Goal: Task Accomplishment & Management: Manage account settings

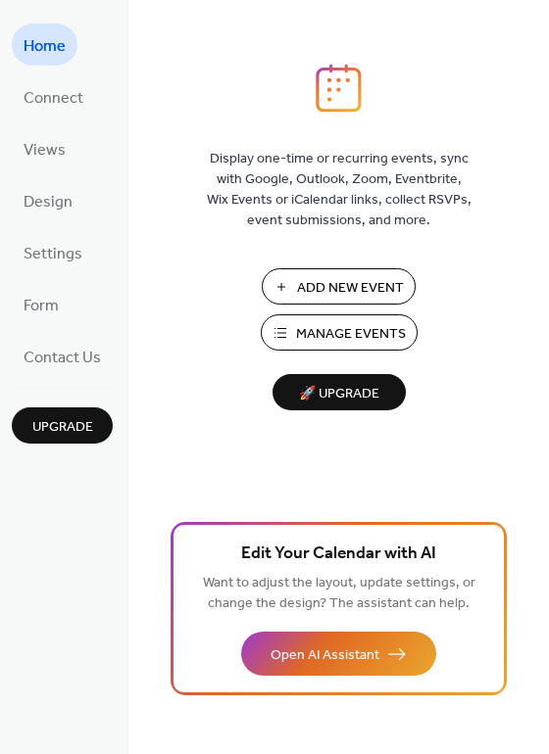
click at [30, 166] on link "Views" at bounding box center [45, 148] width 66 height 42
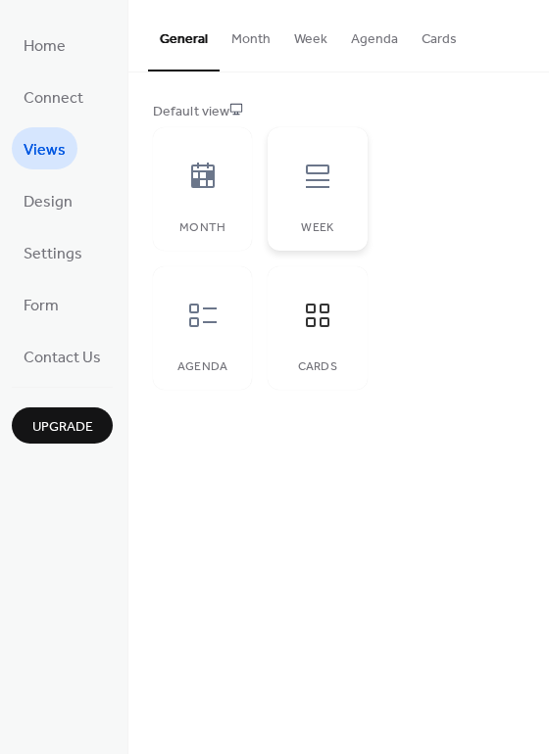
click at [316, 172] on icon at bounding box center [318, 177] width 24 height 24
click at [182, 331] on div at bounding box center [202, 315] width 59 height 59
click at [318, 182] on icon at bounding box center [317, 176] width 31 height 31
click at [307, 318] on icon at bounding box center [318, 316] width 24 height 24
click at [203, 317] on icon at bounding box center [202, 315] width 31 height 31
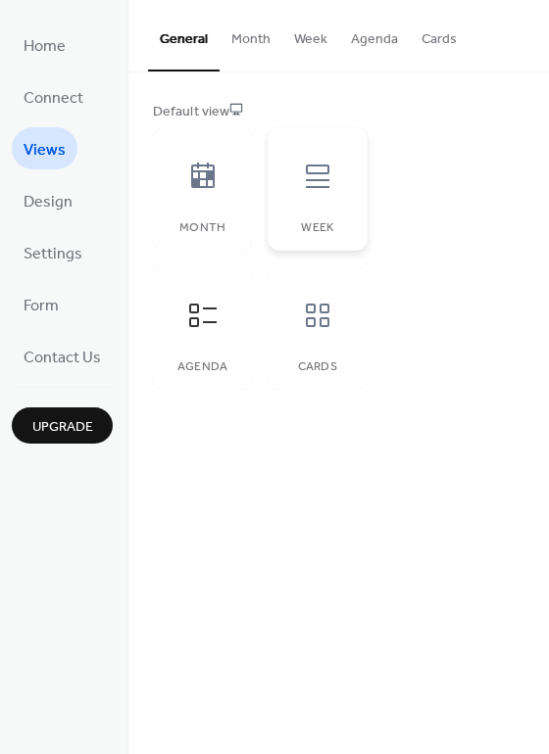
click at [321, 182] on icon at bounding box center [317, 176] width 31 height 31
click at [49, 204] on span "Design" at bounding box center [48, 202] width 49 height 30
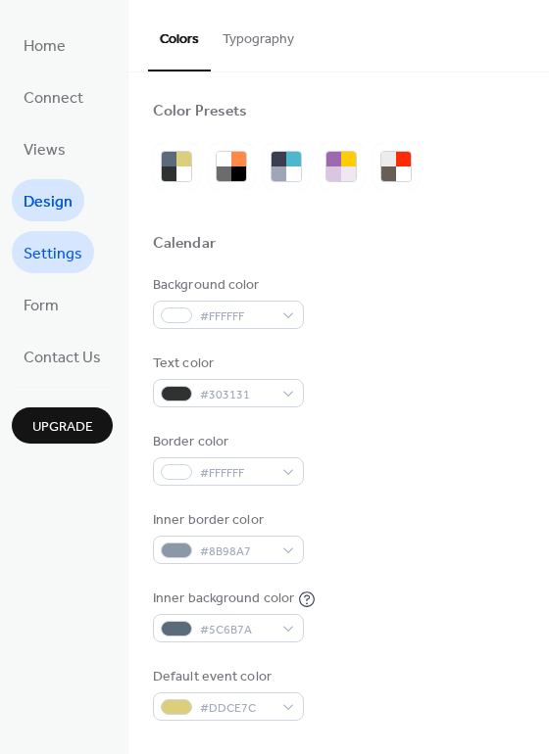
click at [57, 242] on span "Settings" at bounding box center [53, 254] width 59 height 30
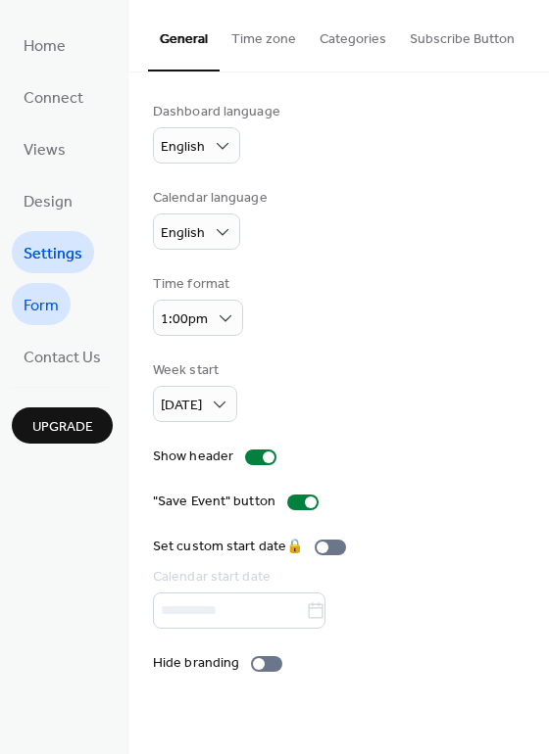
click at [49, 310] on span "Form" at bounding box center [41, 306] width 35 height 30
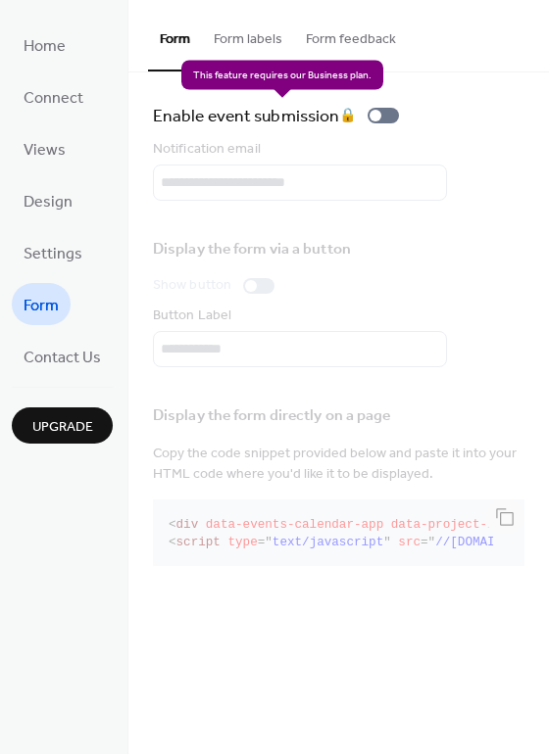
click at [378, 119] on div "Enable event submission 🔒" at bounding box center [280, 115] width 254 height 27
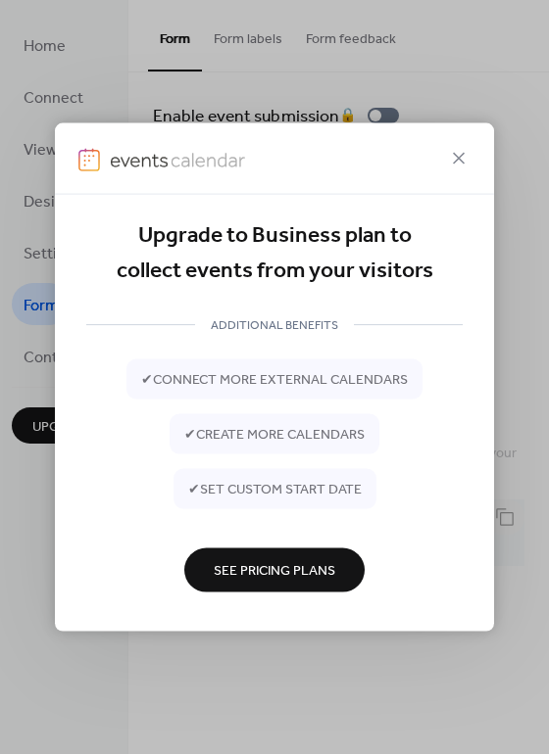
click at [268, 562] on span "See Pricing Plans" at bounding box center [274, 571] width 121 height 21
